Goal: Task Accomplishment & Management: Use online tool/utility

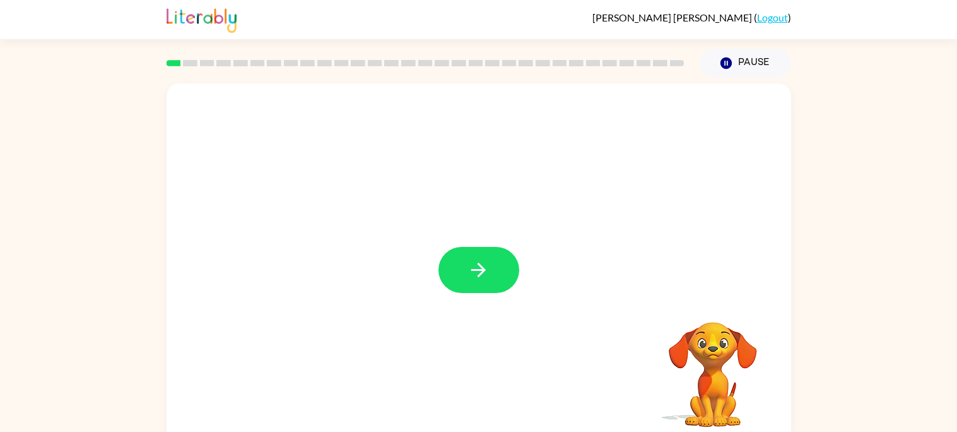
click at [513, 252] on div at bounding box center [479, 270] width 81 height 46
click at [513, 252] on div "Your browser must support playing .mp4 files to use Literably. Please try using…" at bounding box center [479, 263] width 625 height 360
click at [464, 268] on button "button" at bounding box center [479, 270] width 81 height 46
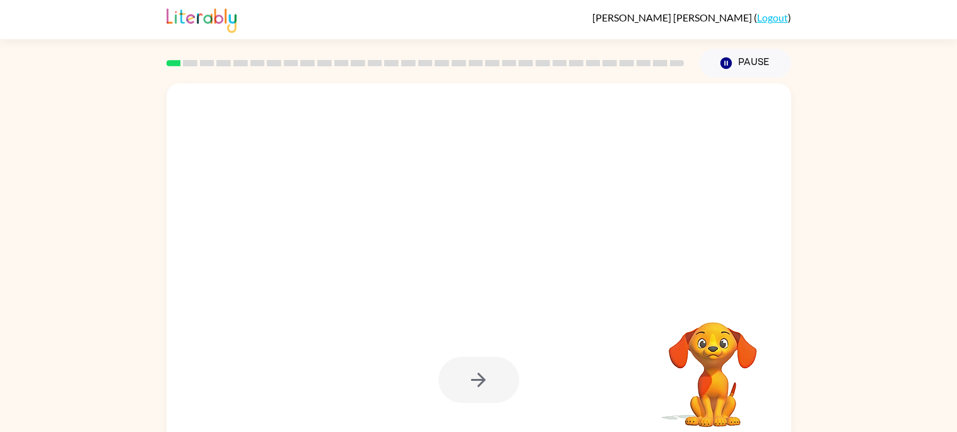
click at [483, 392] on div at bounding box center [479, 379] width 81 height 46
click at [482, 392] on div at bounding box center [479, 379] width 81 height 46
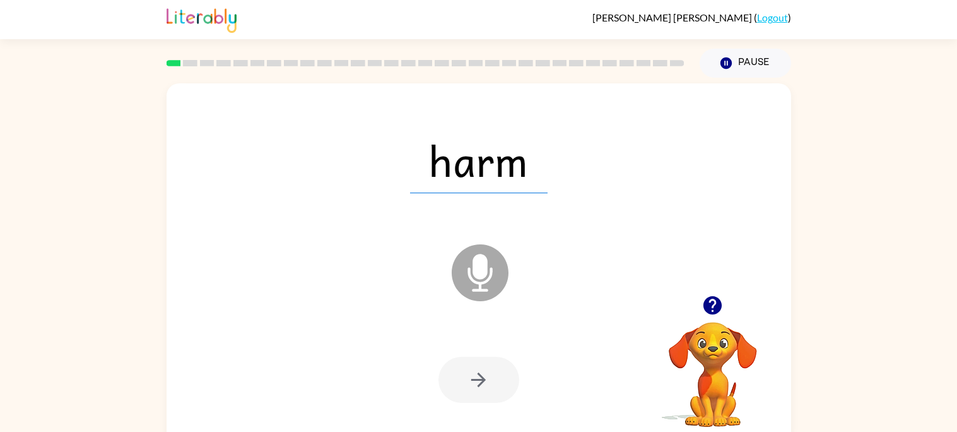
click at [482, 392] on button "button" at bounding box center [479, 379] width 81 height 46
click at [482, 392] on div at bounding box center [479, 379] width 81 height 46
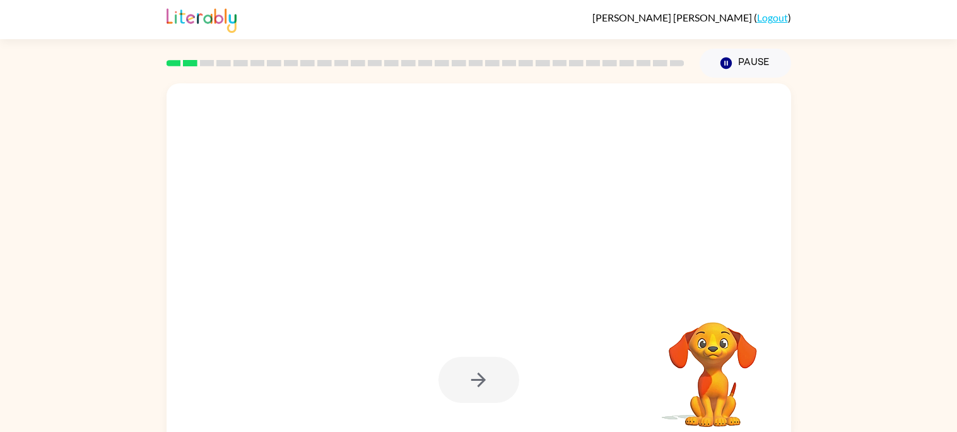
click at [452, 377] on div at bounding box center [479, 379] width 81 height 46
click at [459, 368] on div at bounding box center [479, 379] width 81 height 46
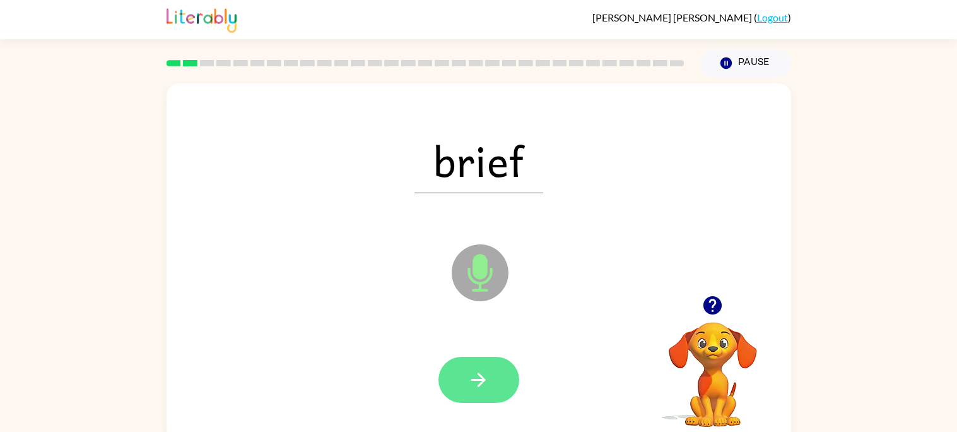
click at [459, 370] on button "button" at bounding box center [479, 379] width 81 height 46
click at [459, 370] on div at bounding box center [479, 379] width 81 height 46
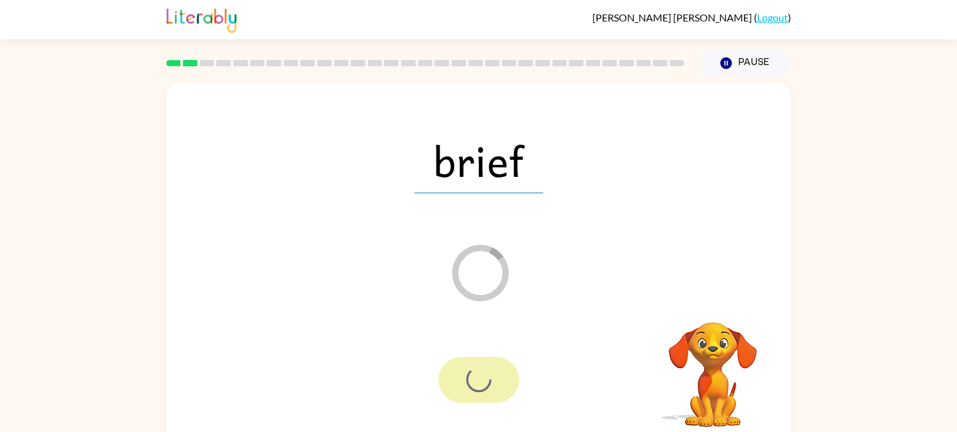
click at [459, 370] on div at bounding box center [479, 379] width 81 height 46
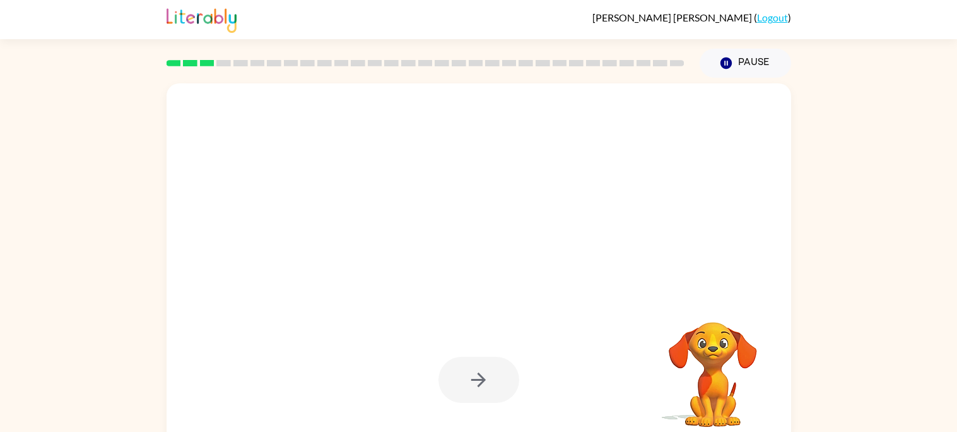
click at [459, 370] on div at bounding box center [479, 379] width 81 height 46
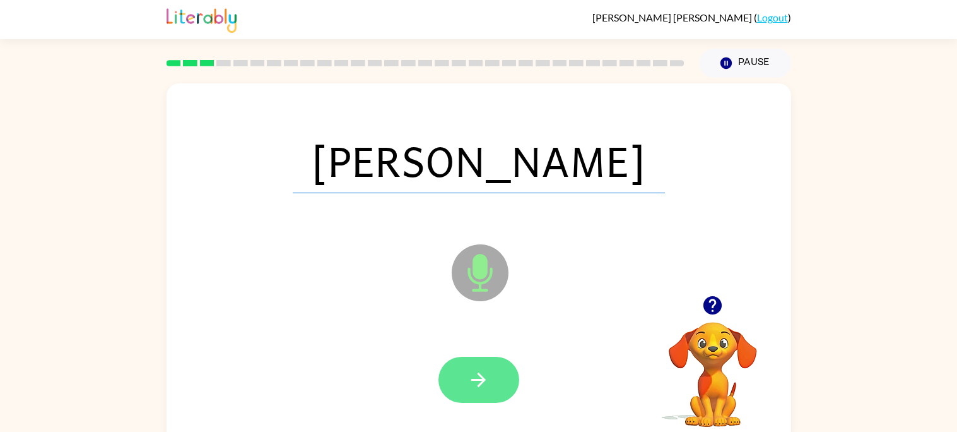
click at [458, 375] on button "button" at bounding box center [479, 379] width 81 height 46
click at [458, 375] on div at bounding box center [479, 379] width 81 height 46
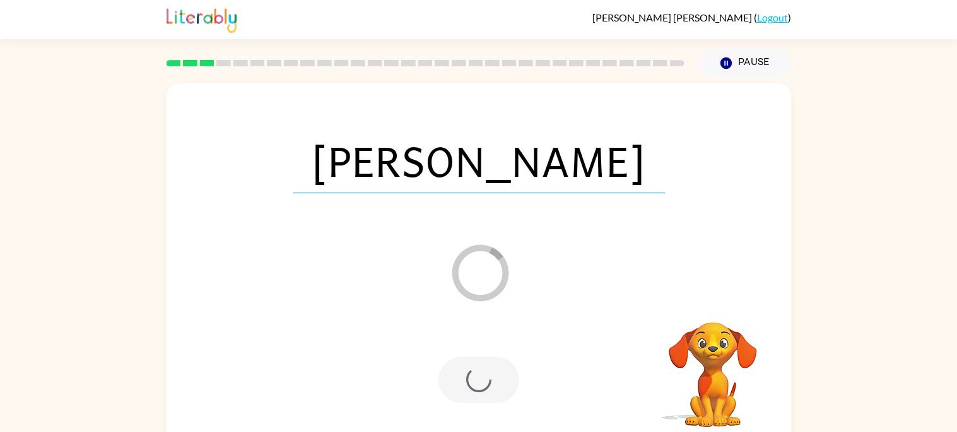
click at [459, 375] on div at bounding box center [479, 379] width 81 height 46
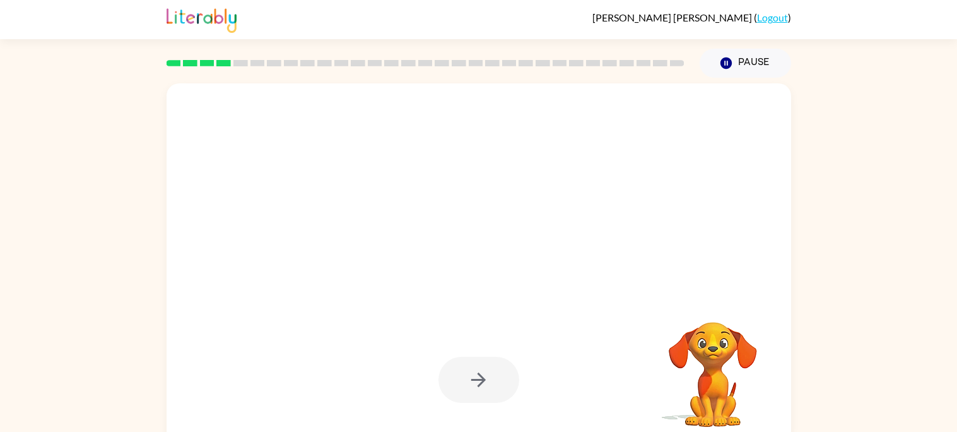
click at [449, 384] on div at bounding box center [479, 379] width 81 height 46
click at [430, 411] on div at bounding box center [478, 379] width 599 height 103
click at [460, 377] on button "button" at bounding box center [479, 379] width 81 height 46
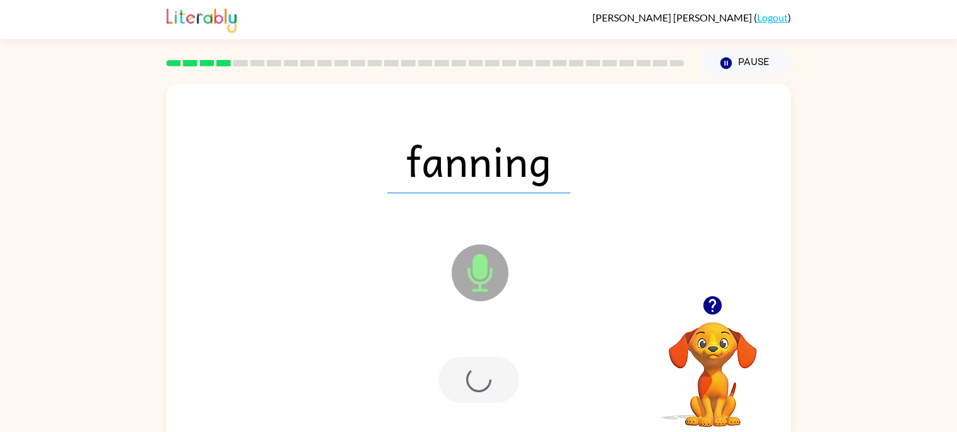
click at [460, 377] on div at bounding box center [479, 379] width 81 height 46
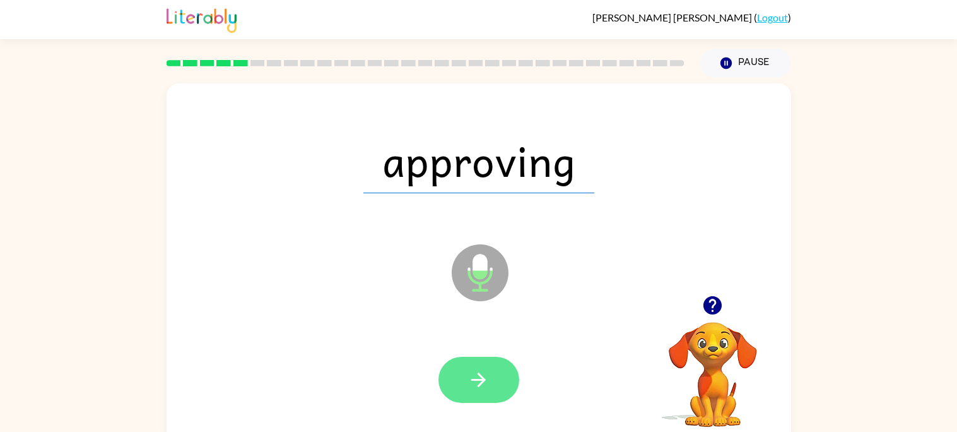
click at [457, 381] on button "button" at bounding box center [479, 379] width 81 height 46
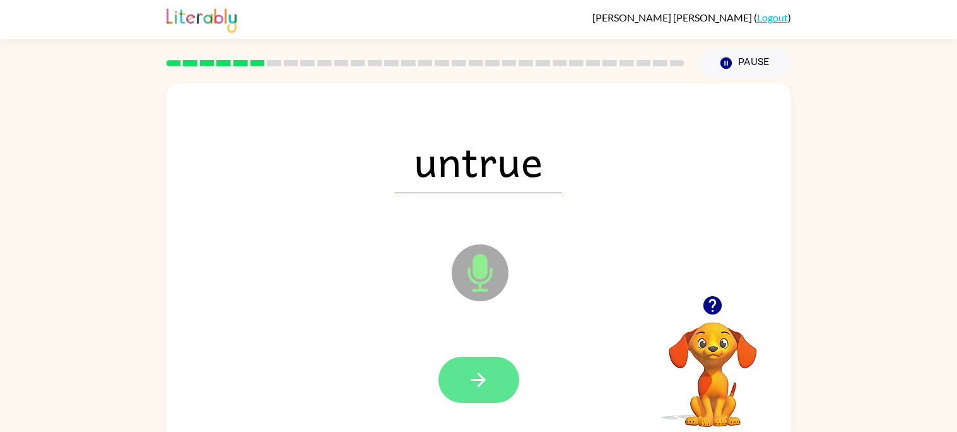
click at [464, 365] on button "button" at bounding box center [479, 379] width 81 height 46
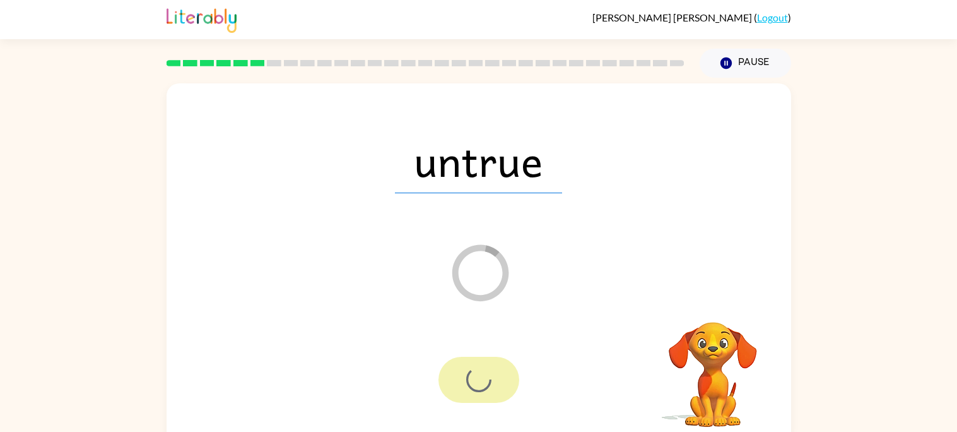
scroll to position [1, 0]
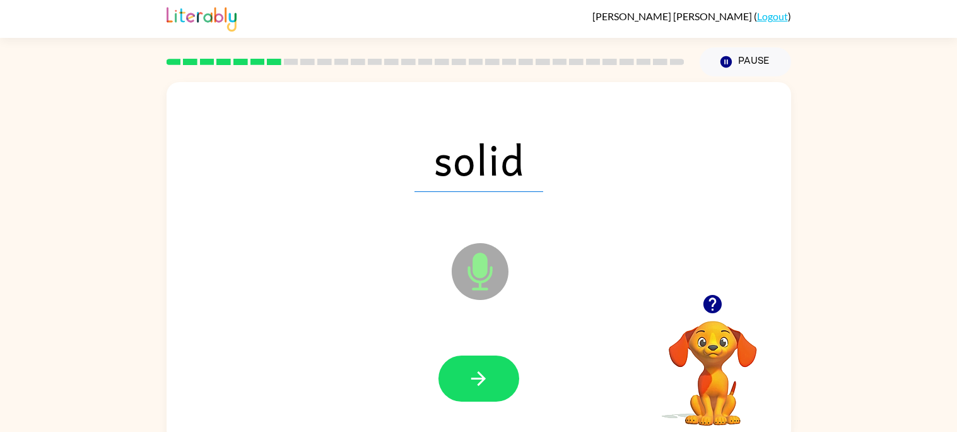
click at [464, 365] on button "button" at bounding box center [479, 378] width 81 height 46
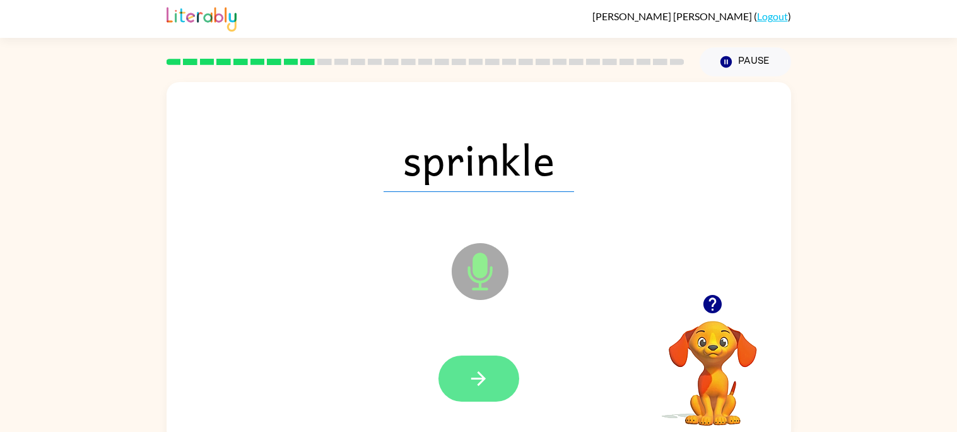
click at [464, 365] on button "button" at bounding box center [479, 378] width 81 height 46
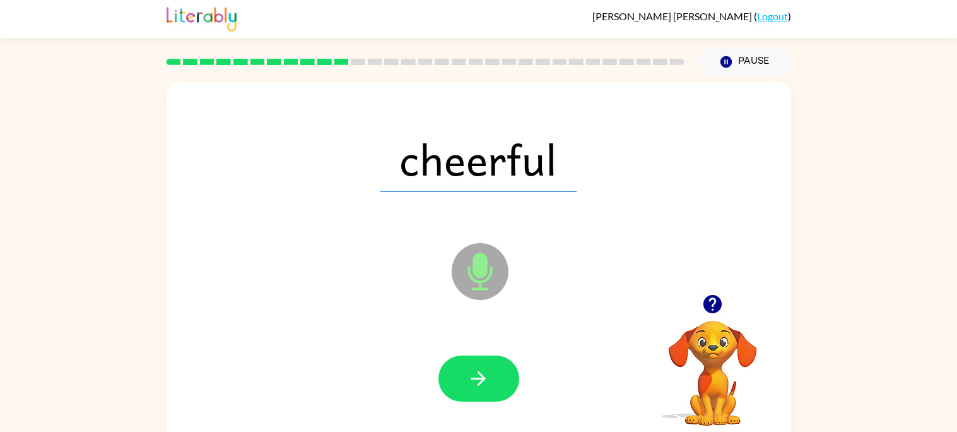
click at [462, 367] on button "button" at bounding box center [479, 378] width 81 height 46
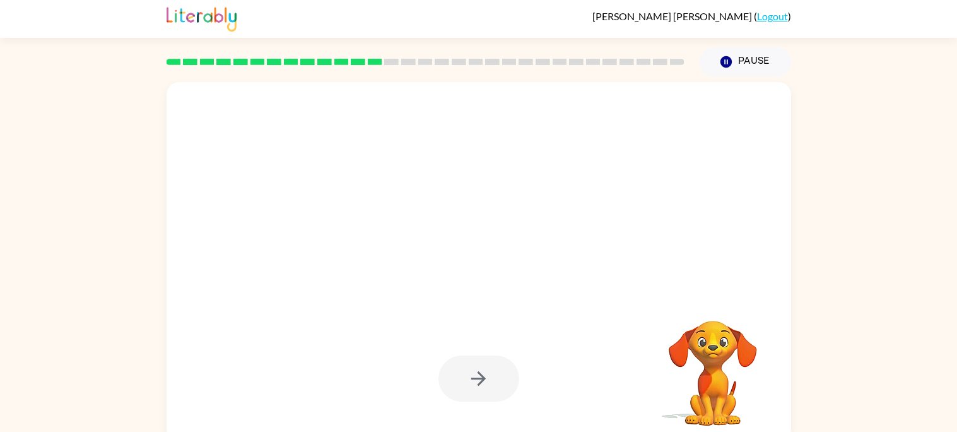
click at [462, 367] on div at bounding box center [479, 378] width 81 height 46
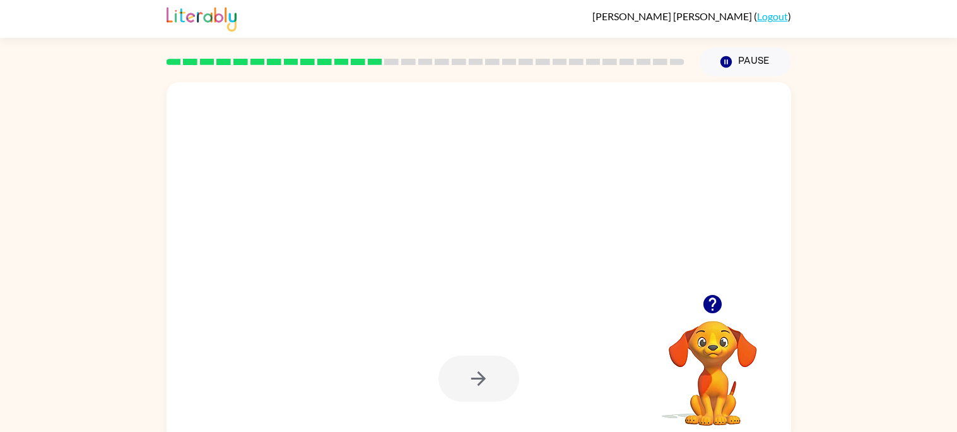
click at [462, 367] on button "button" at bounding box center [479, 378] width 81 height 46
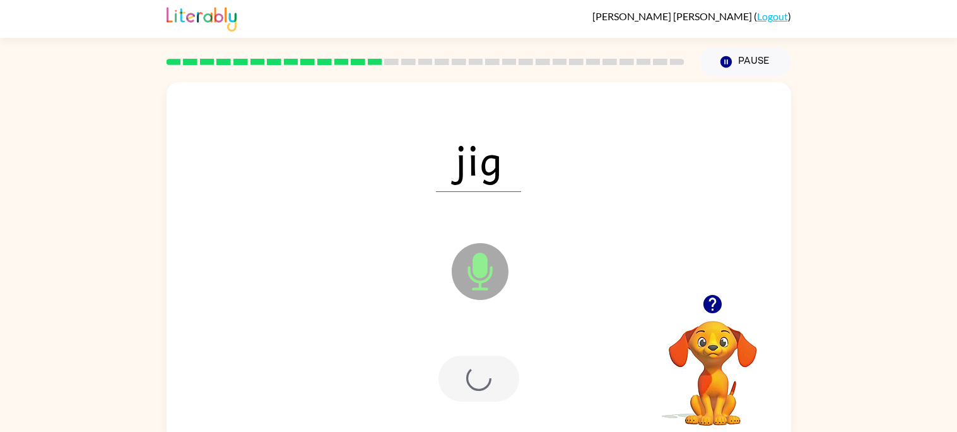
click at [462, 367] on div at bounding box center [479, 378] width 81 height 46
click at [463, 367] on div at bounding box center [479, 378] width 81 height 46
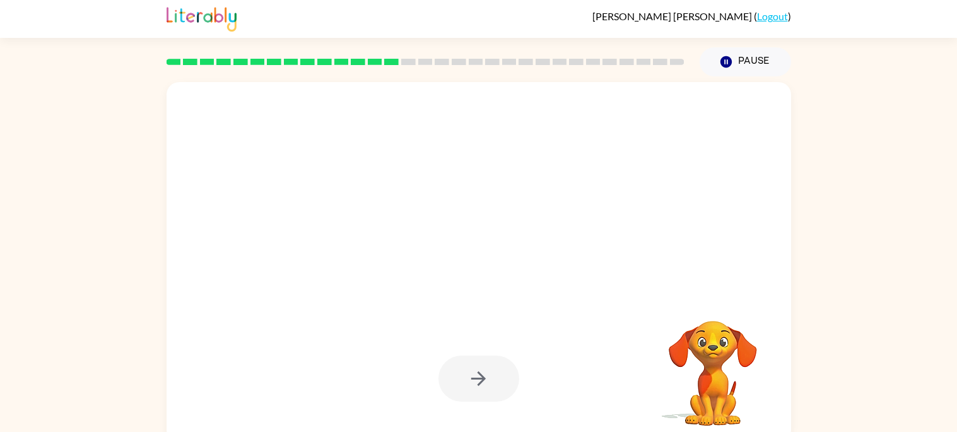
click at [466, 368] on div at bounding box center [479, 378] width 81 height 46
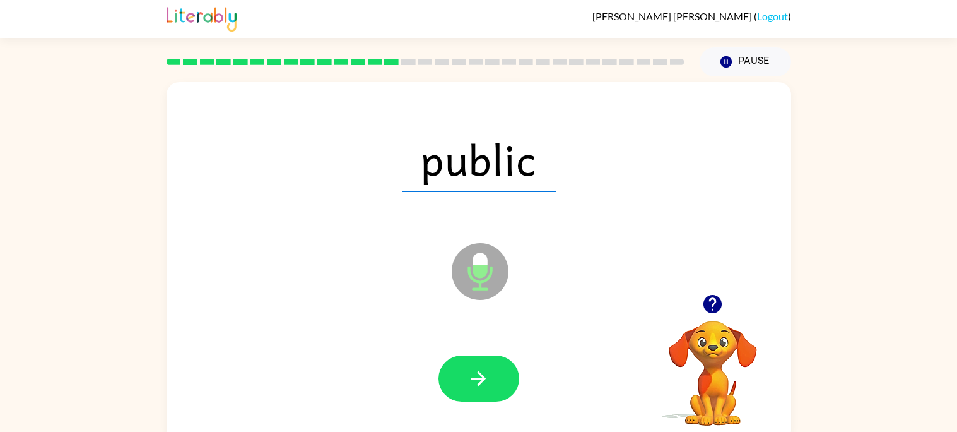
click at [466, 368] on button "button" at bounding box center [479, 378] width 81 height 46
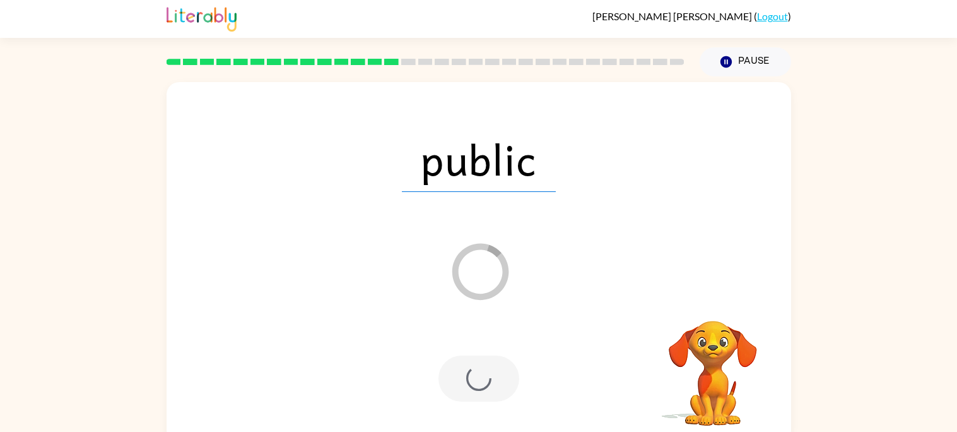
click at [468, 370] on div at bounding box center [479, 378] width 81 height 46
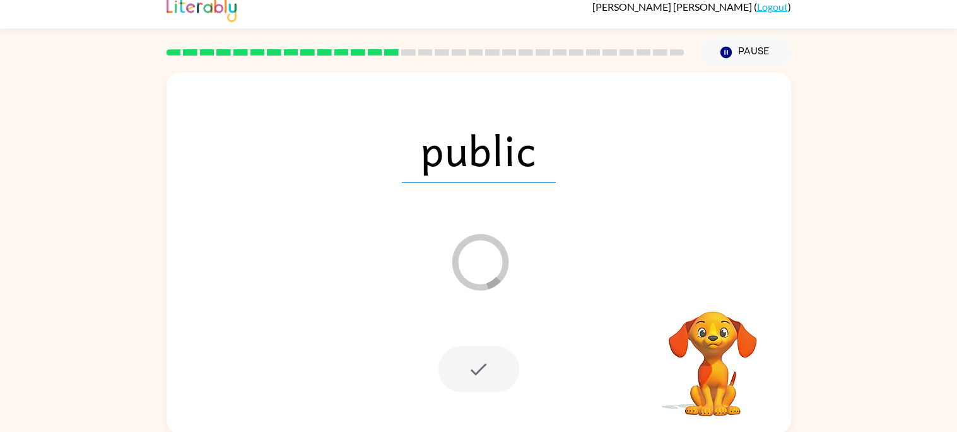
scroll to position [11, 0]
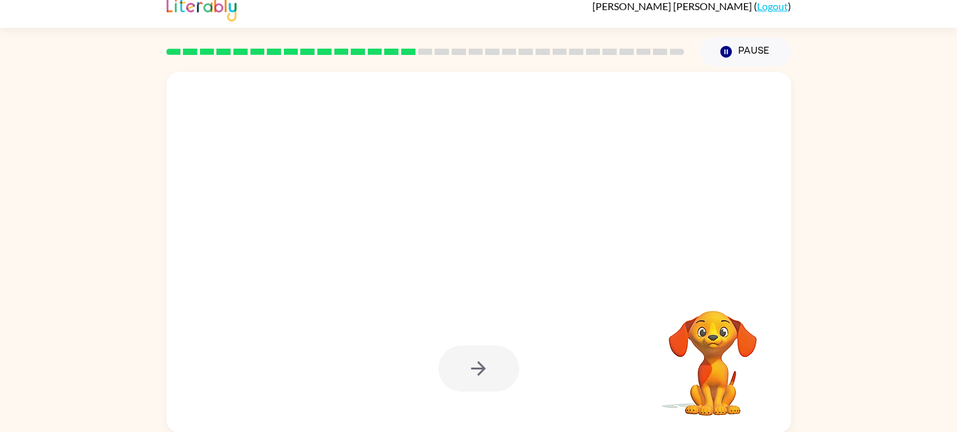
click at [467, 367] on div at bounding box center [479, 368] width 81 height 46
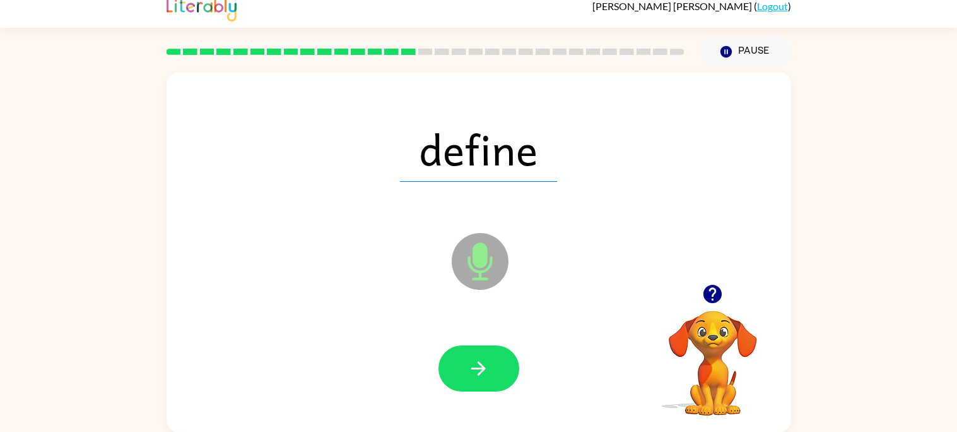
click at [468, 367] on icon "button" at bounding box center [479, 368] width 22 height 22
click at [467, 367] on div at bounding box center [479, 368] width 81 height 46
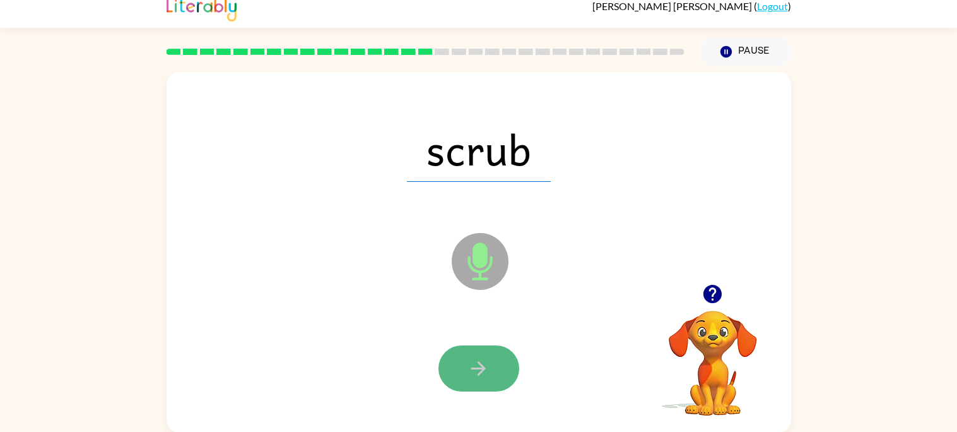
click at [468, 357] on icon "button" at bounding box center [479, 368] width 22 height 22
click at [450, 353] on button "button" at bounding box center [479, 368] width 81 height 46
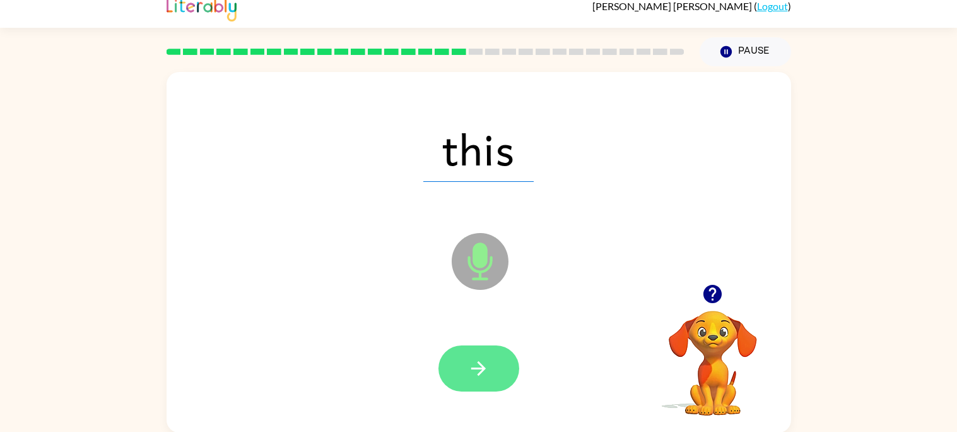
click at [490, 373] on button "button" at bounding box center [479, 368] width 81 height 46
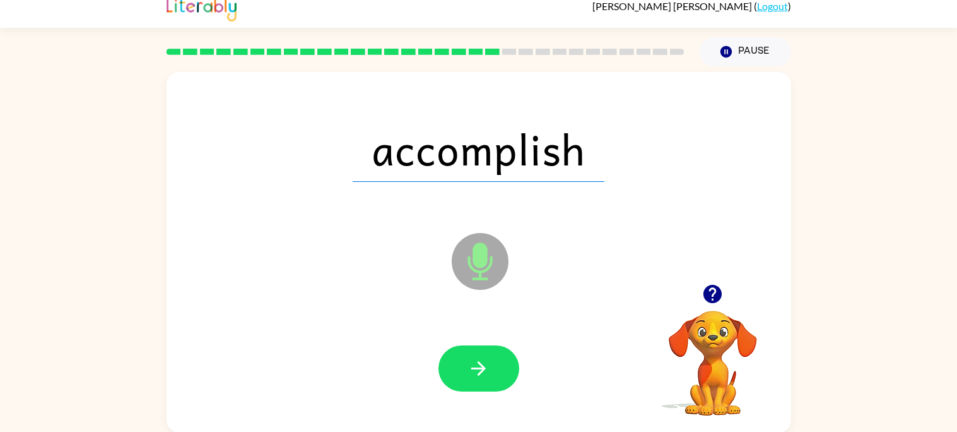
click at [490, 373] on button "button" at bounding box center [479, 368] width 81 height 46
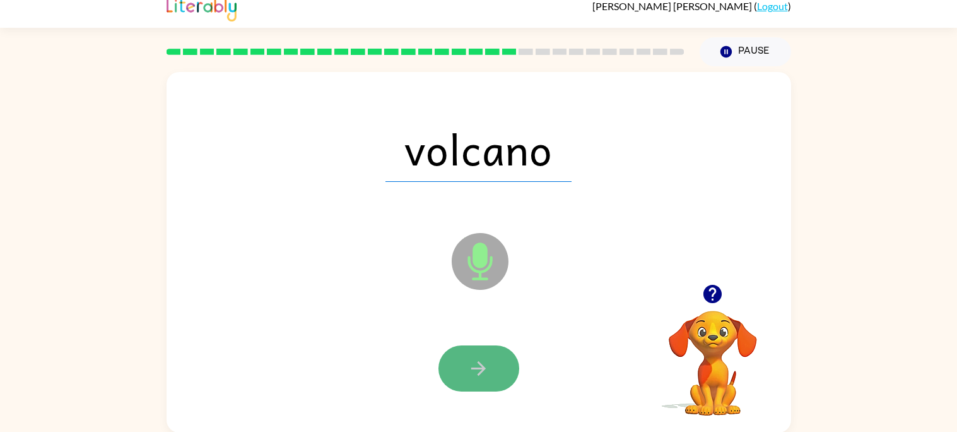
click at [475, 372] on icon "button" at bounding box center [479, 368] width 22 height 22
click at [471, 375] on icon "button" at bounding box center [479, 368] width 22 height 22
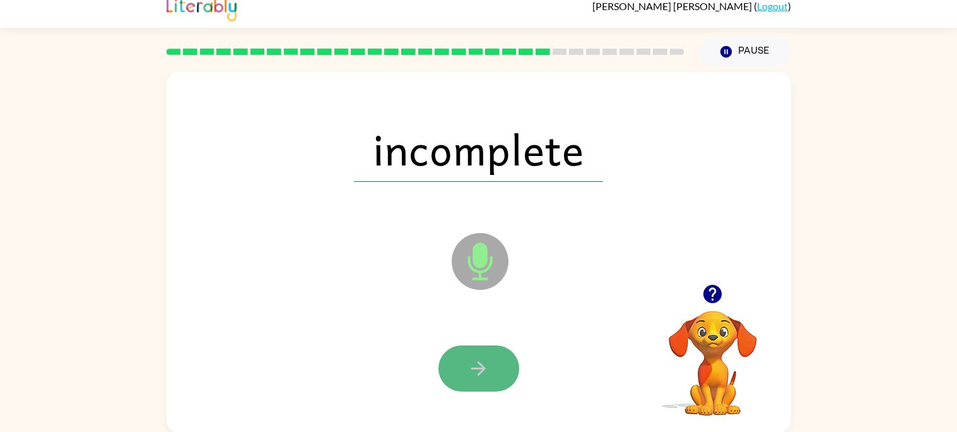
click at [471, 378] on button "button" at bounding box center [479, 368] width 81 height 46
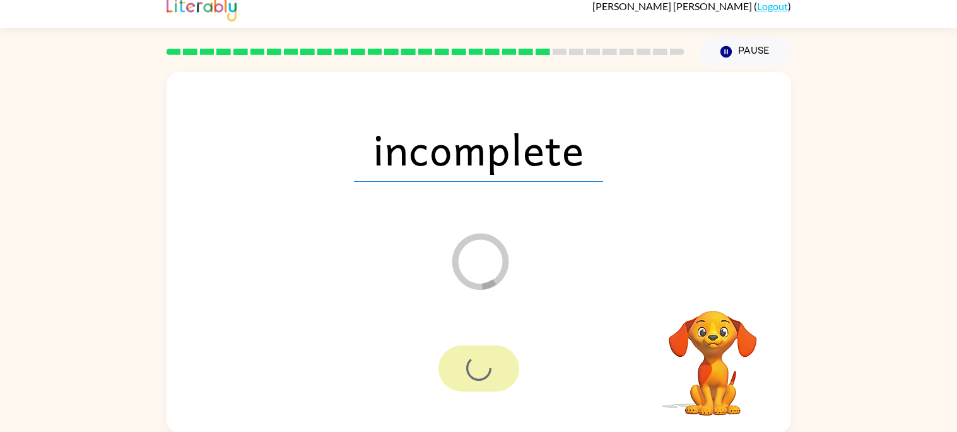
click at [474, 374] on div at bounding box center [479, 368] width 81 height 46
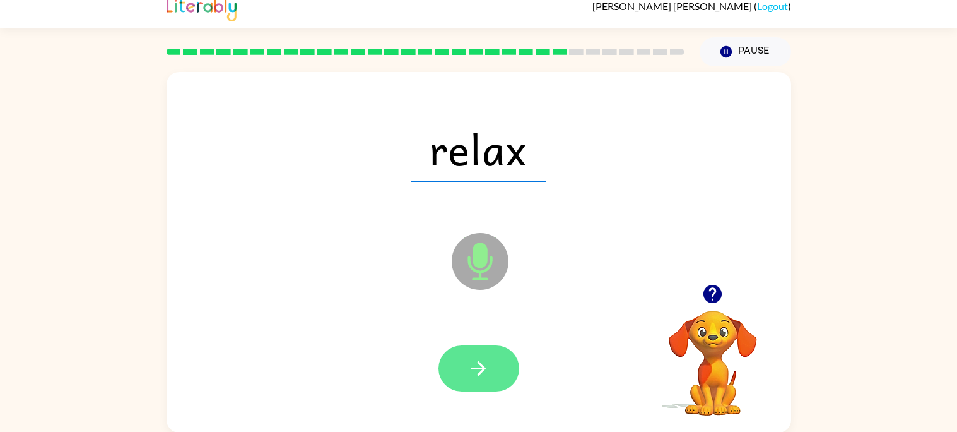
click at [473, 373] on icon "button" at bounding box center [479, 368] width 22 height 22
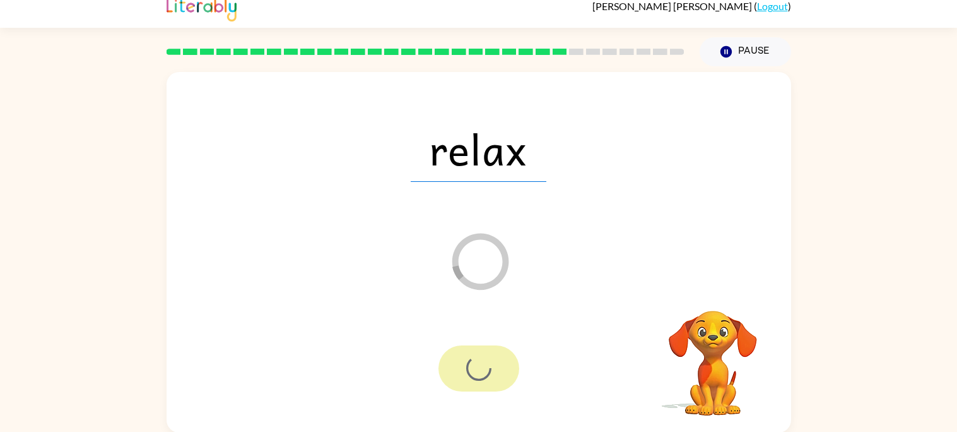
click at [473, 373] on div at bounding box center [479, 368] width 81 height 46
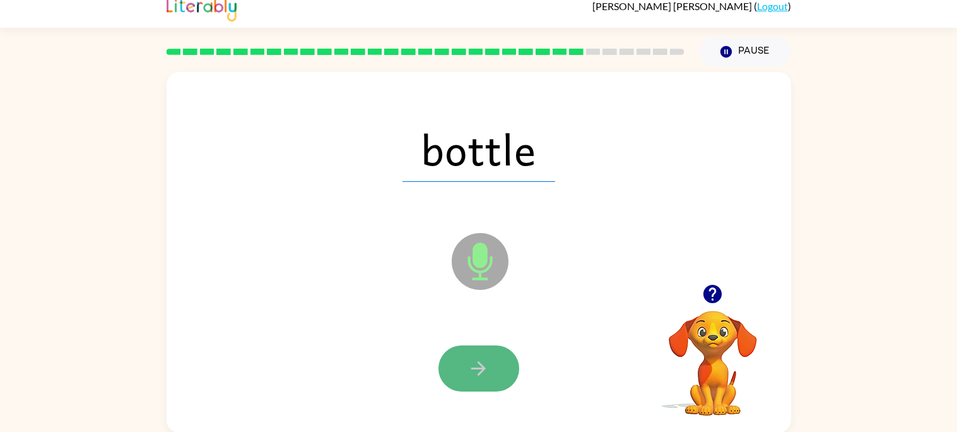
click at [468, 379] on button "button" at bounding box center [479, 368] width 81 height 46
click at [494, 353] on button "button" at bounding box center [479, 368] width 81 height 46
click at [462, 375] on button "button" at bounding box center [479, 368] width 81 height 46
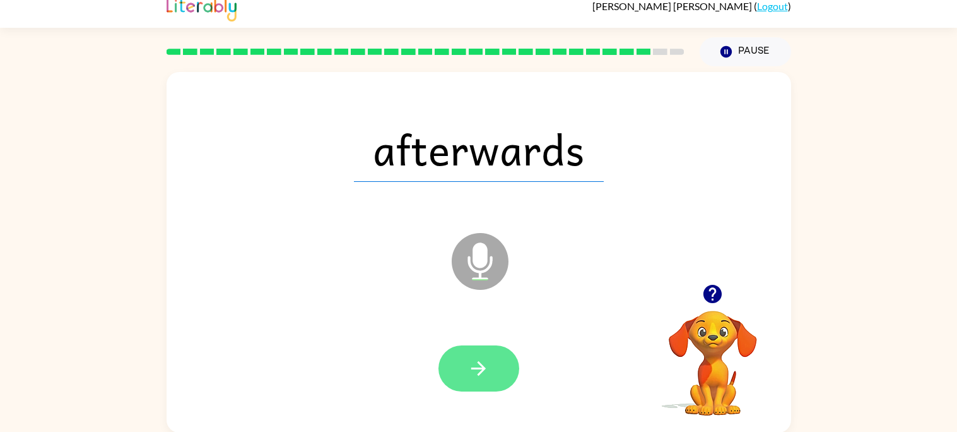
click at [481, 360] on icon "button" at bounding box center [479, 368] width 22 height 22
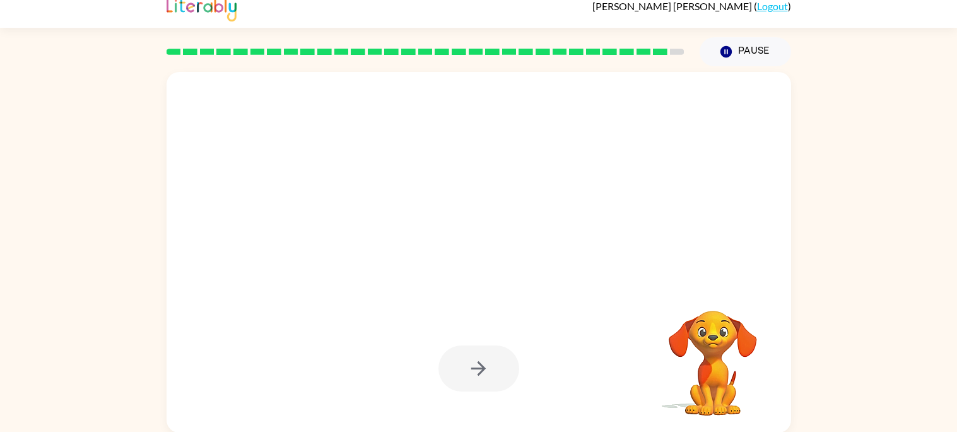
click at [481, 361] on div at bounding box center [479, 368] width 81 height 46
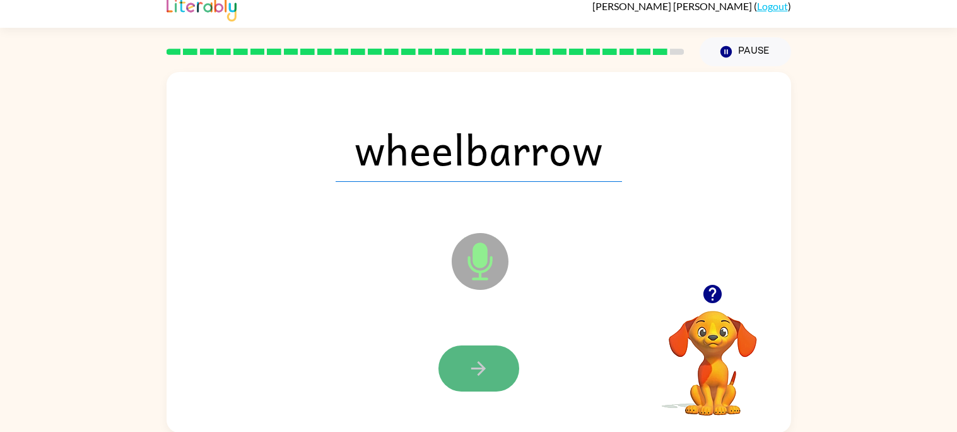
click at [481, 361] on icon "button" at bounding box center [479, 368] width 22 height 22
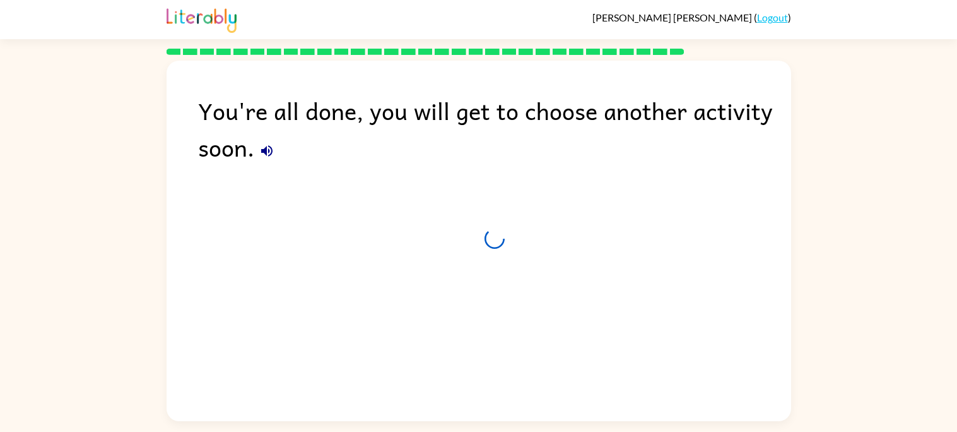
scroll to position [0, 0]
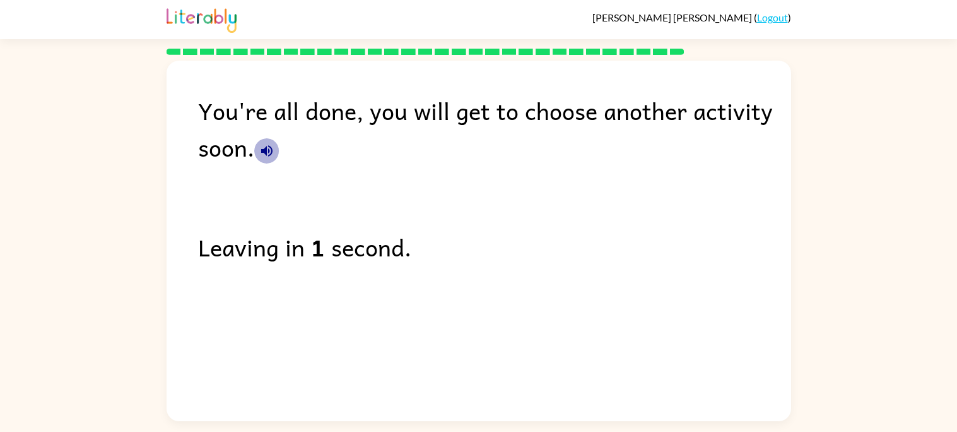
click at [265, 148] on icon "button" at bounding box center [266, 150] width 11 height 11
